Goal: Task Accomplishment & Management: Manage account settings

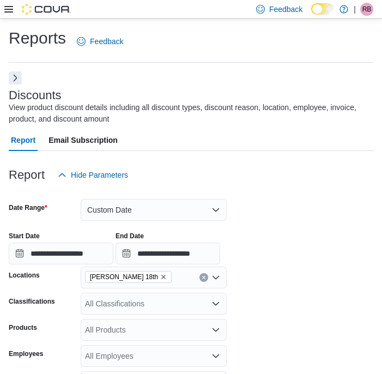
click at [15, 8] on div at bounding box center [37, 9] width 67 height 11
click at [17, 75] on button "Next" at bounding box center [15, 77] width 13 height 13
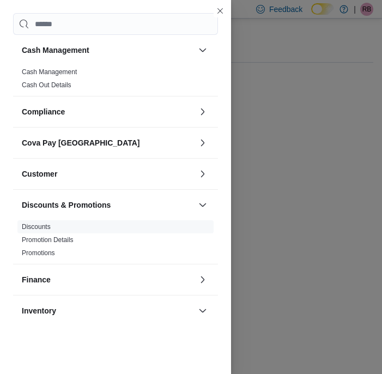
click at [15, 81] on div "Cash Management Cash Out Details" at bounding box center [115, 80] width 205 height 31
click at [59, 71] on link "Cash Management" at bounding box center [49, 72] width 55 height 8
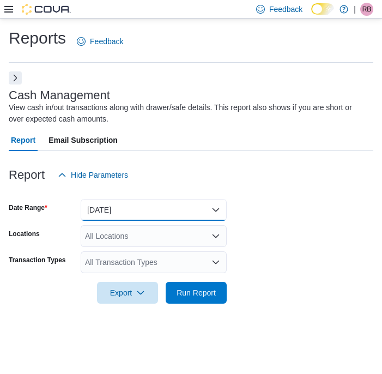
click at [176, 211] on button "[DATE]" at bounding box center [154, 210] width 146 height 22
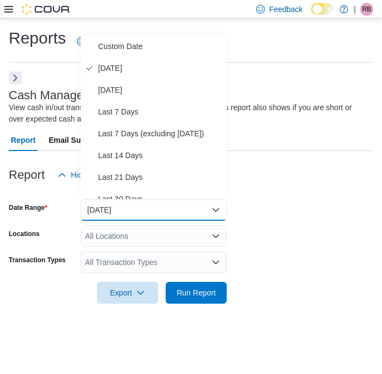
click at [267, 224] on form "Date Range [DATE] Locations All Locations Transaction Types All Transaction Typ…" at bounding box center [191, 245] width 365 height 118
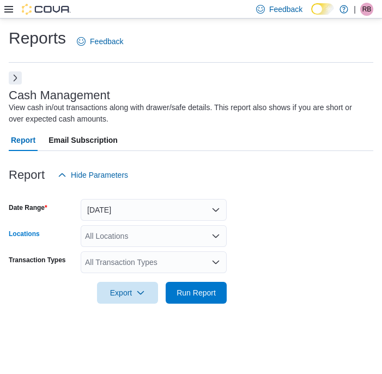
click at [223, 233] on div "All Locations" at bounding box center [154, 236] width 146 height 22
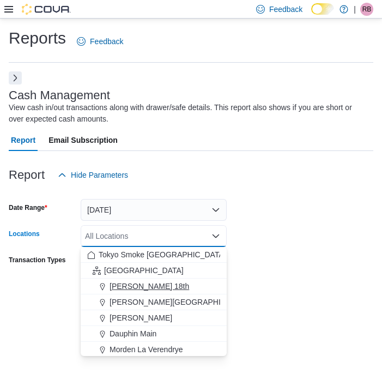
click at [173, 281] on div "[PERSON_NAME] 18th" at bounding box center [153, 286] width 133 height 11
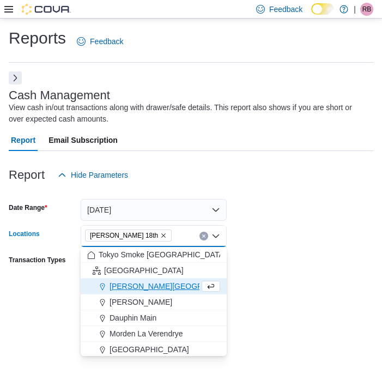
click at [286, 237] on form "Date Range [DATE] Locations [PERSON_NAME] 18th Combo box. Selected. [PERSON_NAM…" at bounding box center [191, 245] width 365 height 118
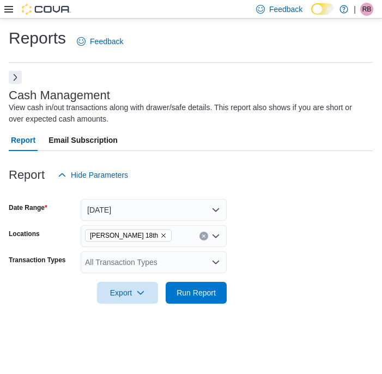
click at [12, 78] on button "Next" at bounding box center [15, 77] width 13 height 13
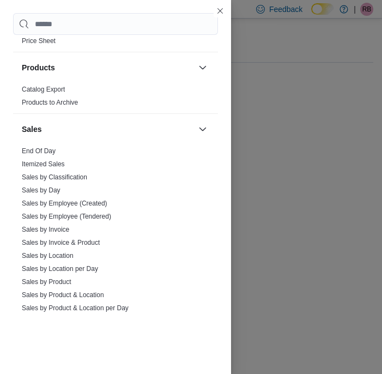
scroll to position [653, 0]
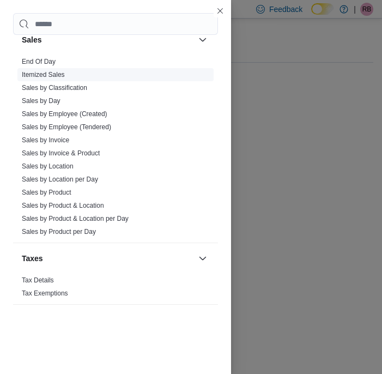
click at [39, 69] on span "Itemized Sales" at bounding box center [115, 74] width 196 height 13
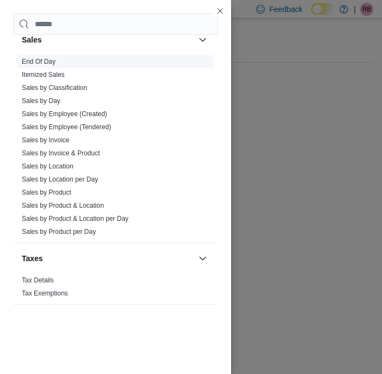
click at [38, 63] on link "End Of Day" at bounding box center [39, 62] width 34 height 8
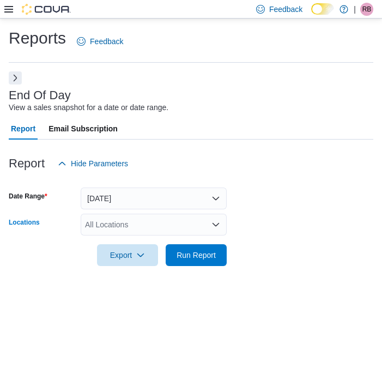
click at [143, 215] on div "All Locations" at bounding box center [154, 225] width 146 height 22
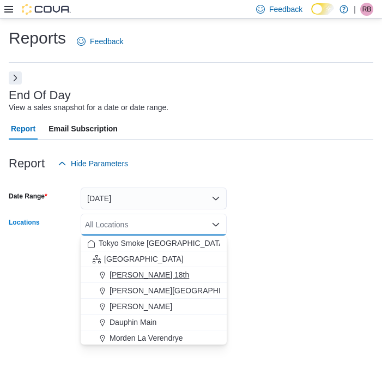
click at [131, 270] on span "[PERSON_NAME] 18th" at bounding box center [150, 274] width 80 height 11
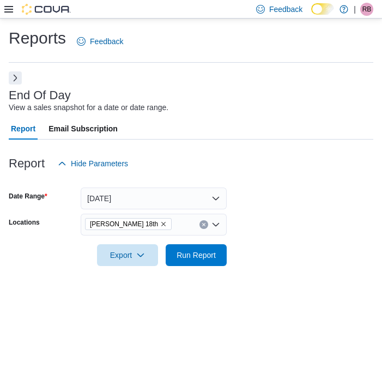
click at [244, 250] on form "Date Range [DATE] Locations [PERSON_NAME] 18th Export Run Report" at bounding box center [191, 220] width 365 height 92
click at [191, 269] on div at bounding box center [191, 272] width 365 height 13
click at [194, 255] on span "Run Report" at bounding box center [196, 254] width 39 height 11
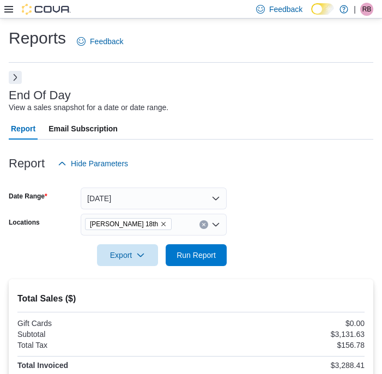
click at [19, 77] on button "Next" at bounding box center [15, 77] width 13 height 13
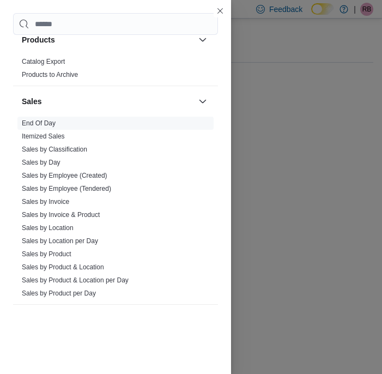
scroll to position [606, 0]
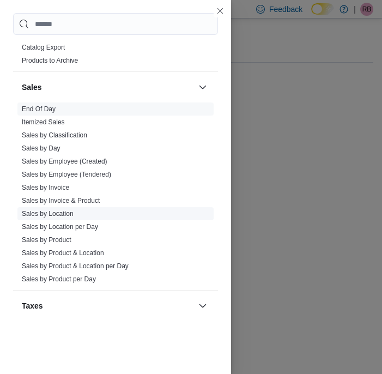
click at [68, 216] on link "Sales by Location" at bounding box center [48, 214] width 52 height 8
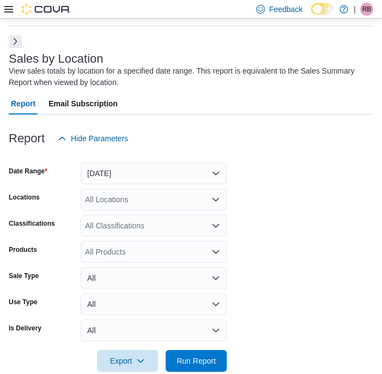
scroll to position [56, 0]
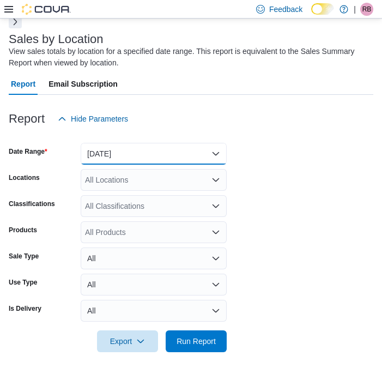
click at [160, 147] on button "[DATE]" at bounding box center [154, 154] width 146 height 22
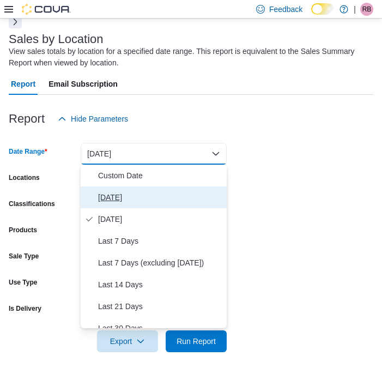
click at [140, 207] on button "[DATE]" at bounding box center [154, 197] width 146 height 22
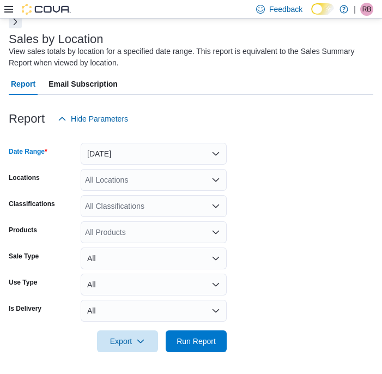
click at [134, 180] on div "All Locations" at bounding box center [154, 180] width 146 height 22
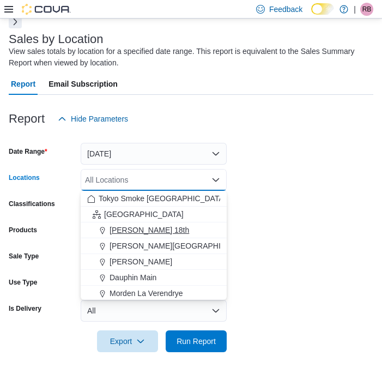
click at [137, 231] on span "[PERSON_NAME] 18th" at bounding box center [150, 230] width 80 height 11
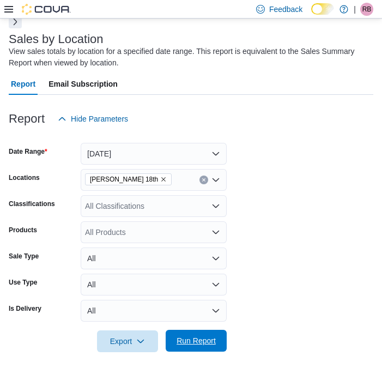
click at [194, 339] on span "Run Report" at bounding box center [196, 340] width 39 height 11
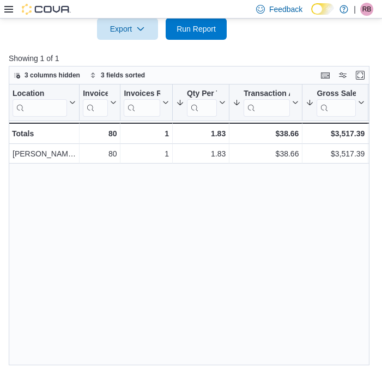
click at [9, 11] on icon at bounding box center [8, 9] width 9 height 7
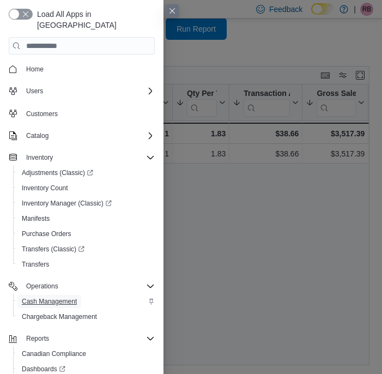
click at [68, 297] on span "Cash Management" at bounding box center [49, 301] width 55 height 9
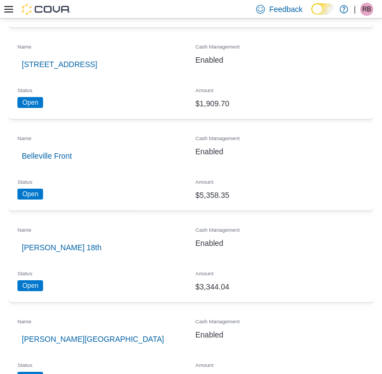
scroll to position [307, 0]
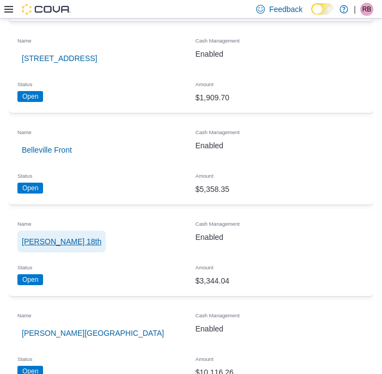
click at [46, 242] on span "[PERSON_NAME] 18th" at bounding box center [62, 241] width 80 height 11
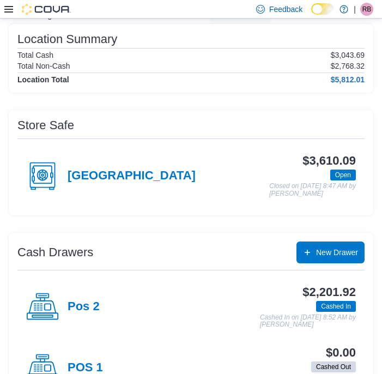
scroll to position [106, 0]
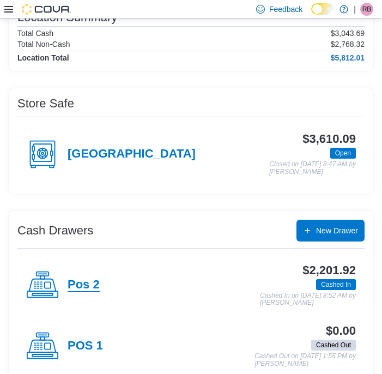
click at [91, 282] on h4 "Pos 2" at bounding box center [84, 285] width 32 height 14
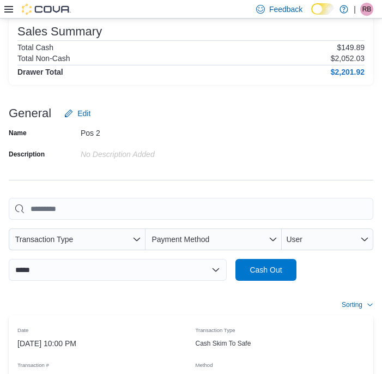
scroll to position [158, 0]
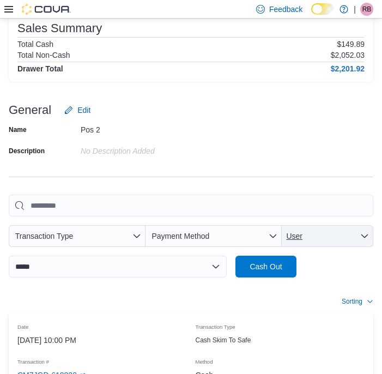
click at [327, 236] on span "User" at bounding box center [327, 236] width 83 height 22
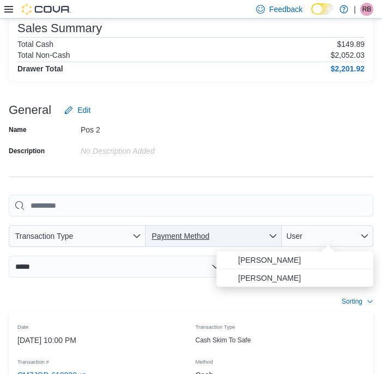
click at [256, 233] on span "Payment Method" at bounding box center [213, 236] width 127 height 22
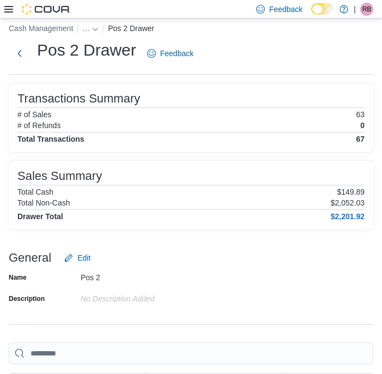
scroll to position [0, 0]
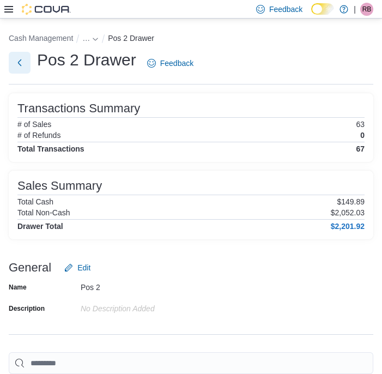
click at [19, 62] on button "Next" at bounding box center [20, 63] width 22 height 22
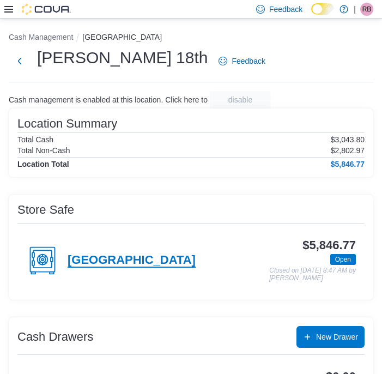
click at [122, 261] on h4 "[GEOGRAPHIC_DATA]" at bounding box center [132, 261] width 128 height 14
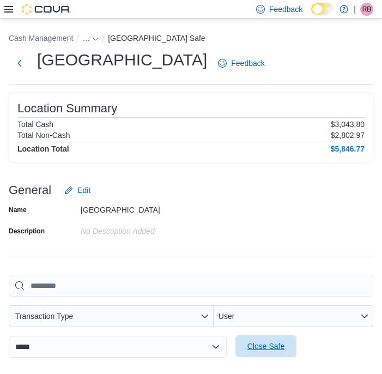
click at [260, 346] on span "Close Safe" at bounding box center [266, 346] width 37 height 11
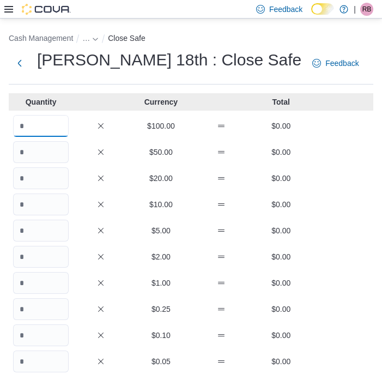
click at [42, 127] on input "Quantity" at bounding box center [41, 126] width 56 height 22
type input "*"
type input "**"
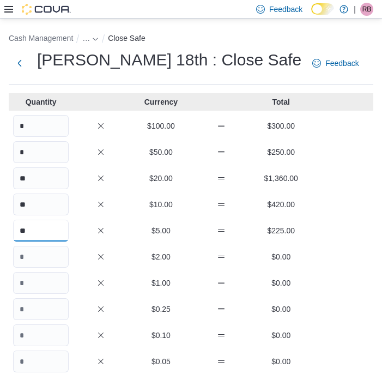
type input "**"
type input "***"
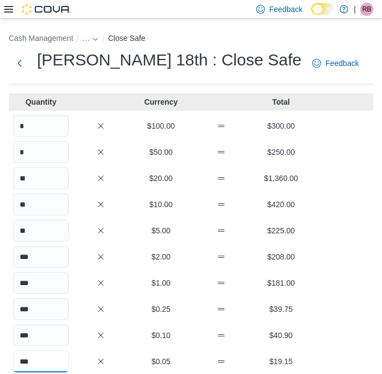
type input "***"
click at [221, 273] on div "*** $1.00 $181.00" at bounding box center [191, 283] width 365 height 22
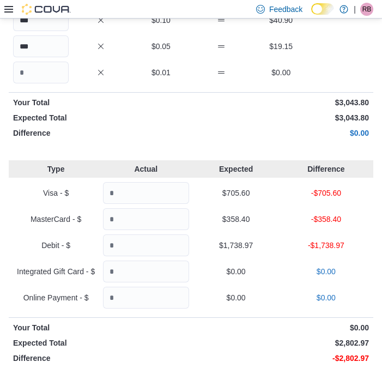
scroll to position [332, 0]
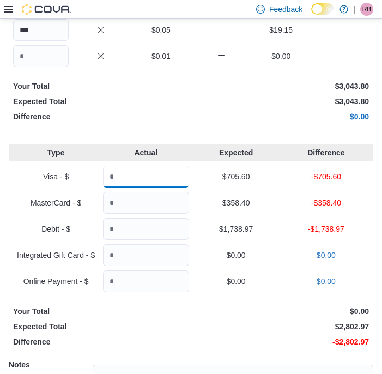
click at [130, 182] on input "Quantity" at bounding box center [146, 177] width 86 height 22
type input "******"
click at [135, 201] on input "Quantity" at bounding box center [146, 203] width 86 height 22
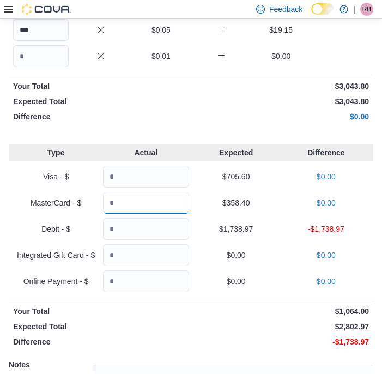
type input "******"
click at [132, 232] on input "Quantity" at bounding box center [146, 229] width 86 height 22
type input "*******"
click at [222, 290] on div "Online Payment - $ $0.00 $0.00" at bounding box center [191, 281] width 365 height 22
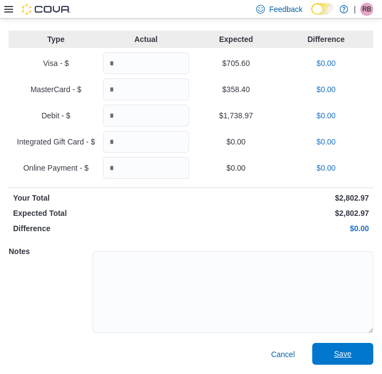
click at [333, 360] on span "Save" at bounding box center [343, 354] width 48 height 22
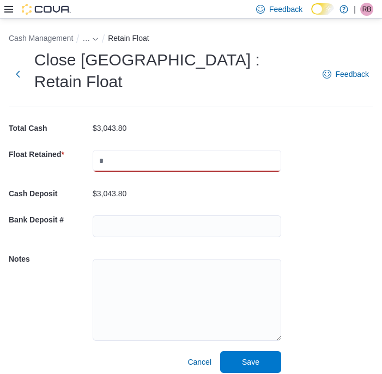
click at [142, 150] on input "text" at bounding box center [187, 161] width 189 height 22
type input "*******"
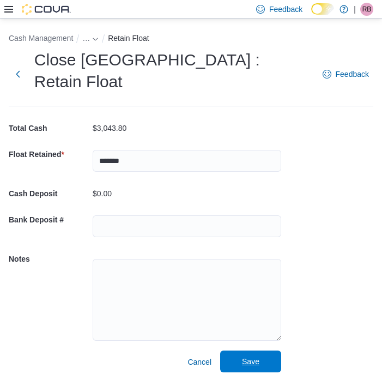
click at [247, 351] on span "Save" at bounding box center [251, 362] width 48 height 22
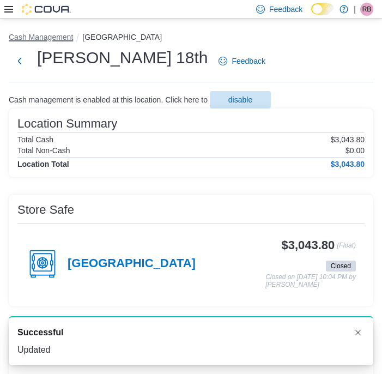
click at [31, 35] on button "Cash Management" at bounding box center [41, 37] width 64 height 9
